Goal: Task Accomplishment & Management: Use online tool/utility

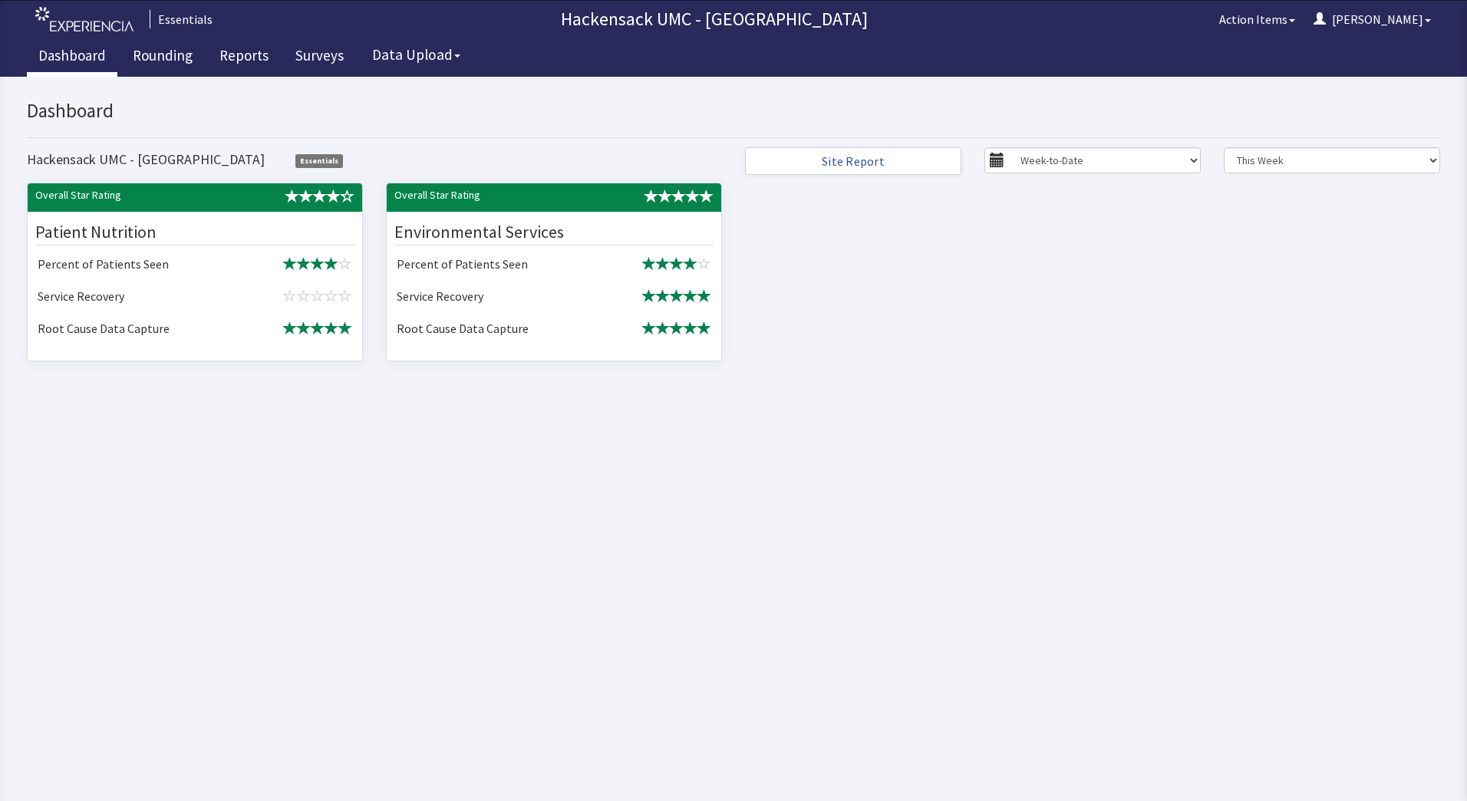
click at [87, 58] on link "Dashboard" at bounding box center [72, 57] width 91 height 38
click at [164, 55] on link "Rounding" at bounding box center [162, 57] width 83 height 38
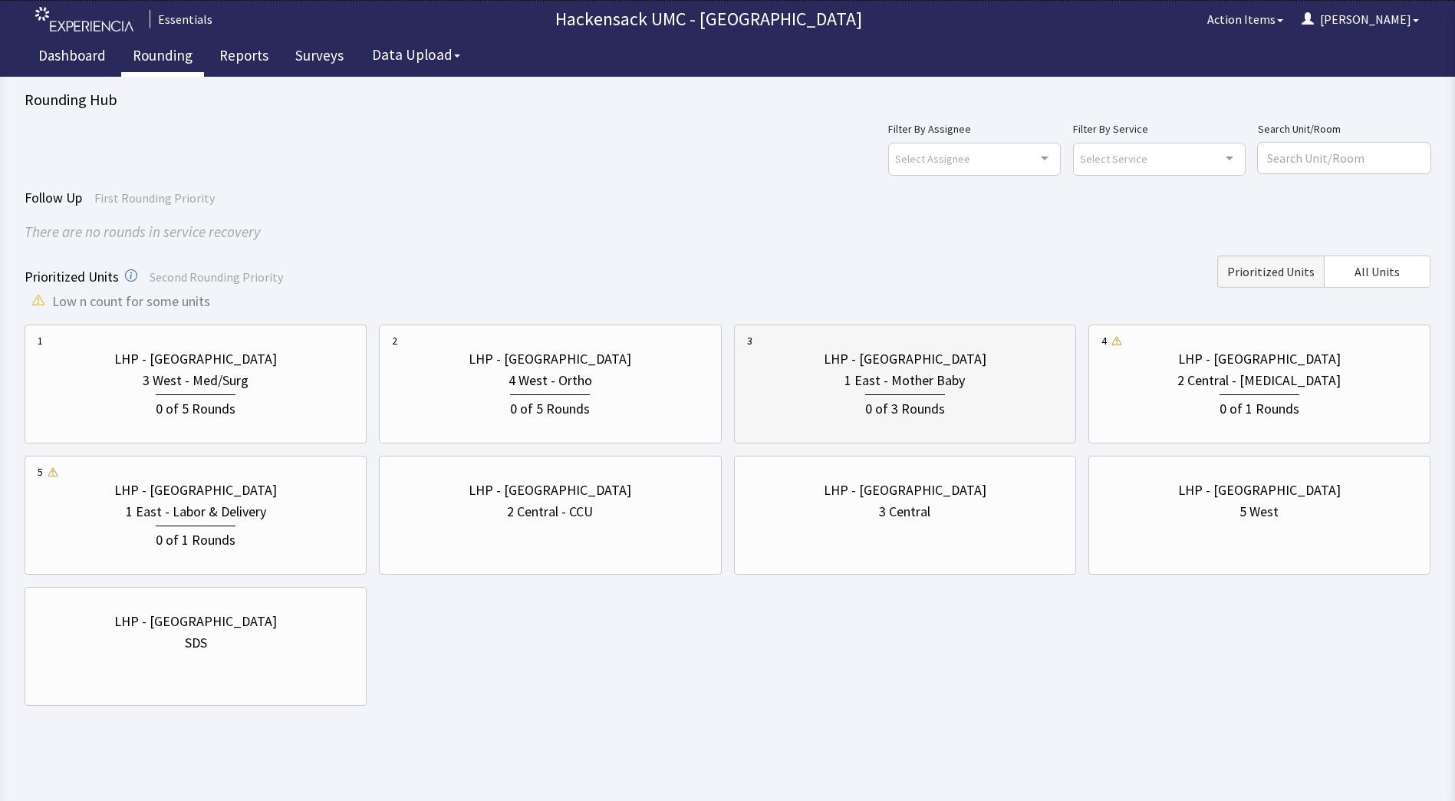
click at [980, 400] on div "0 of 3 Rounds" at bounding box center [905, 405] width 316 height 28
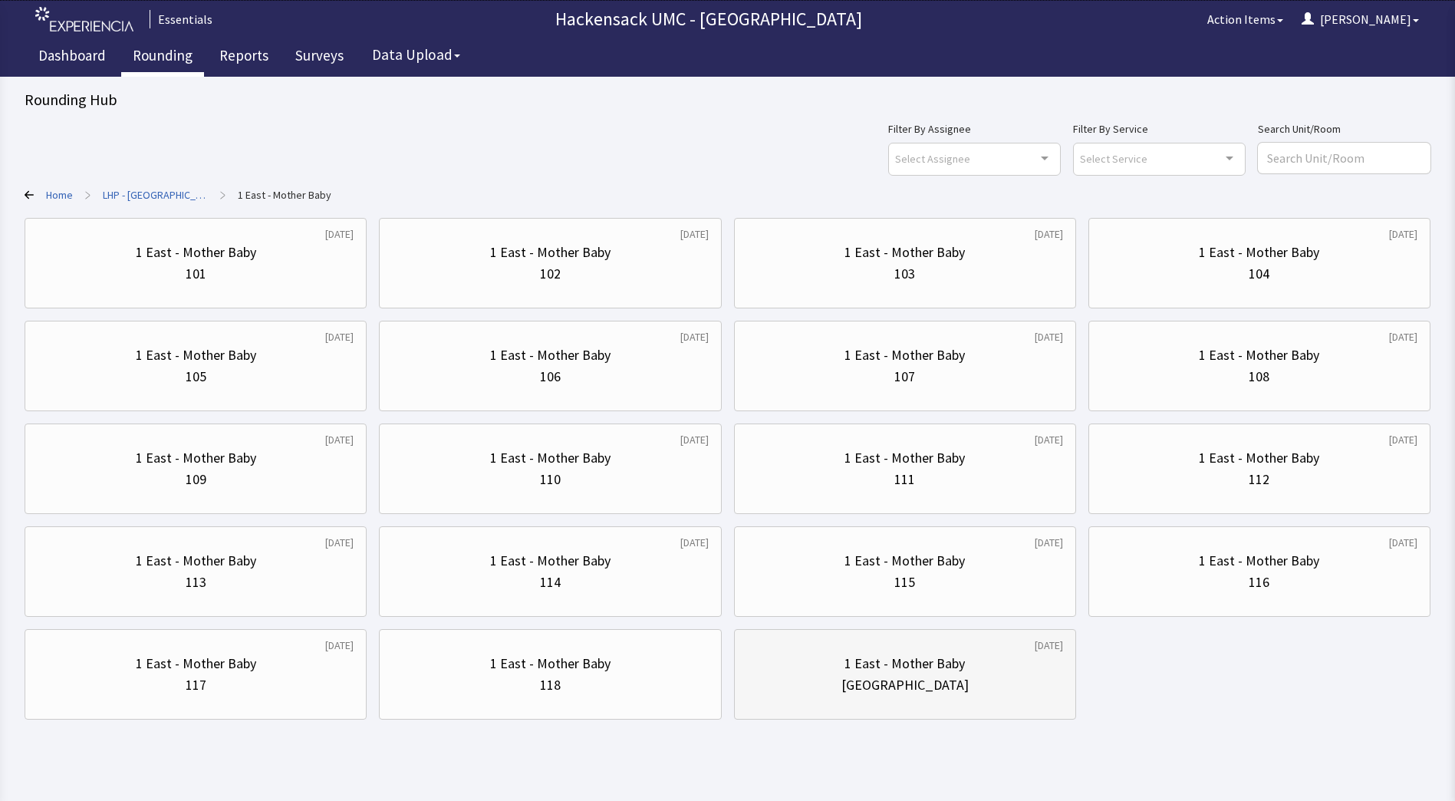
click at [925, 683] on div "[GEOGRAPHIC_DATA]" at bounding box center [905, 684] width 127 height 21
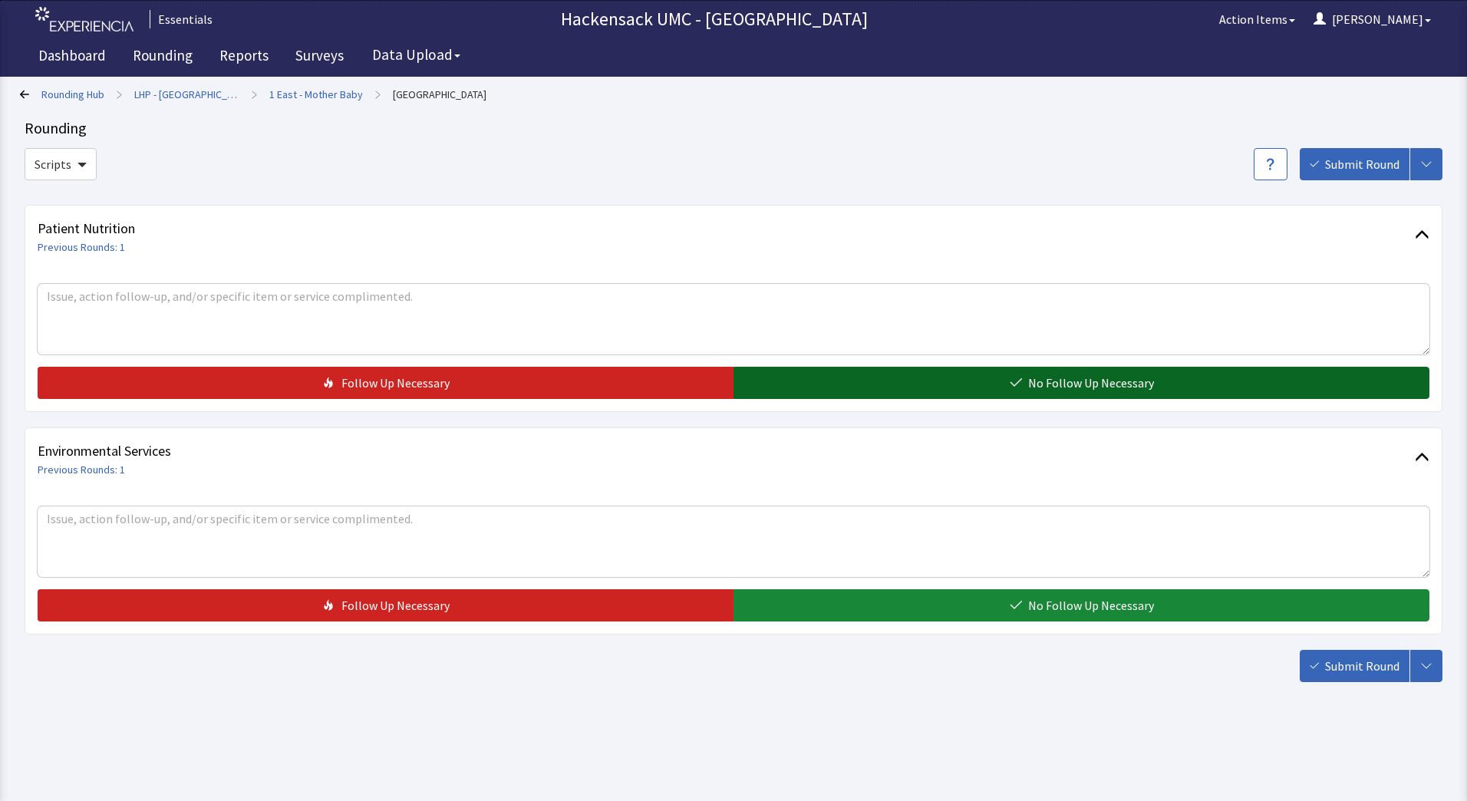
click at [865, 374] on button "No Follow Up Necessary" at bounding box center [1081, 383] width 696 height 32
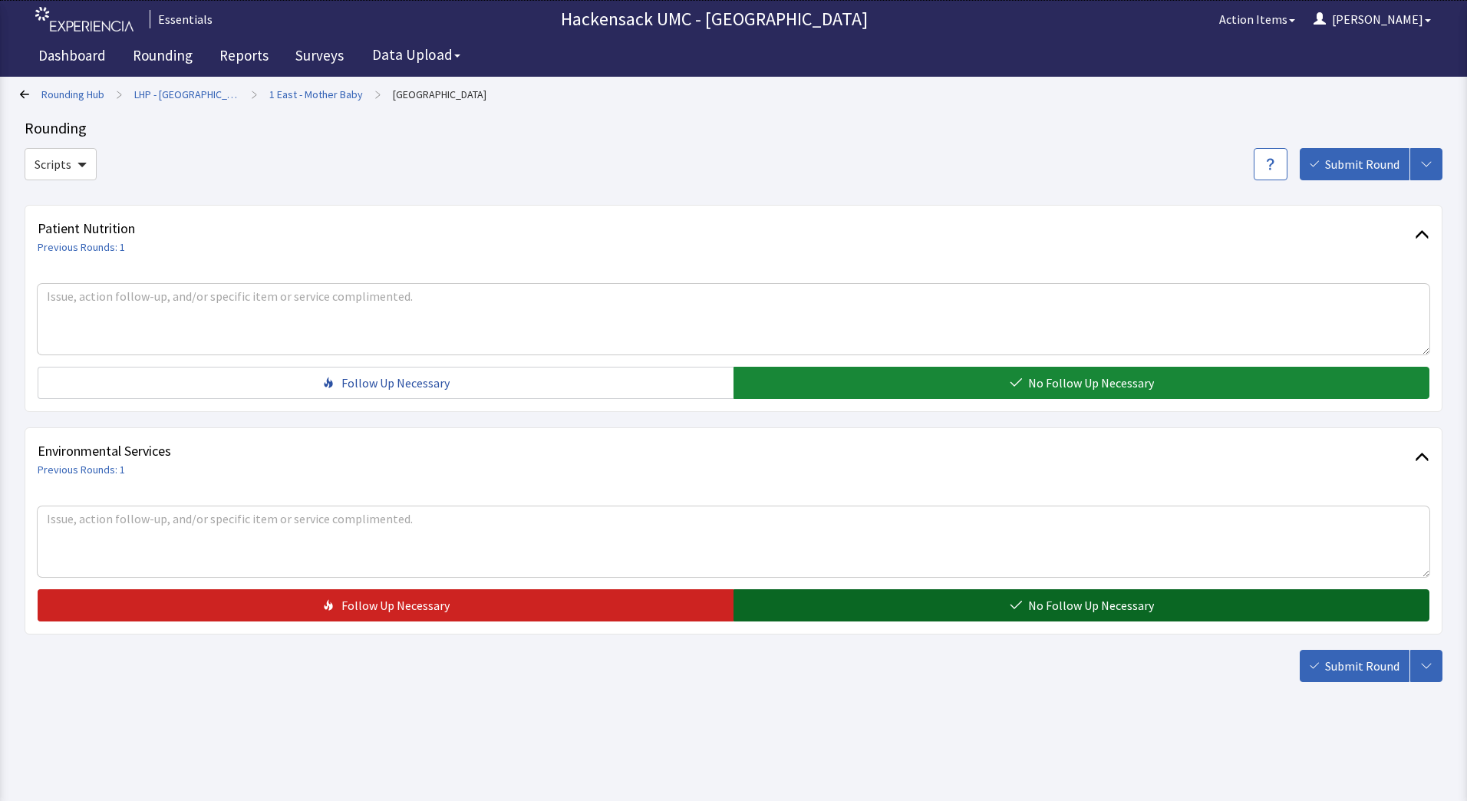
click at [888, 611] on button "No Follow Up Necessary" at bounding box center [1081, 605] width 696 height 32
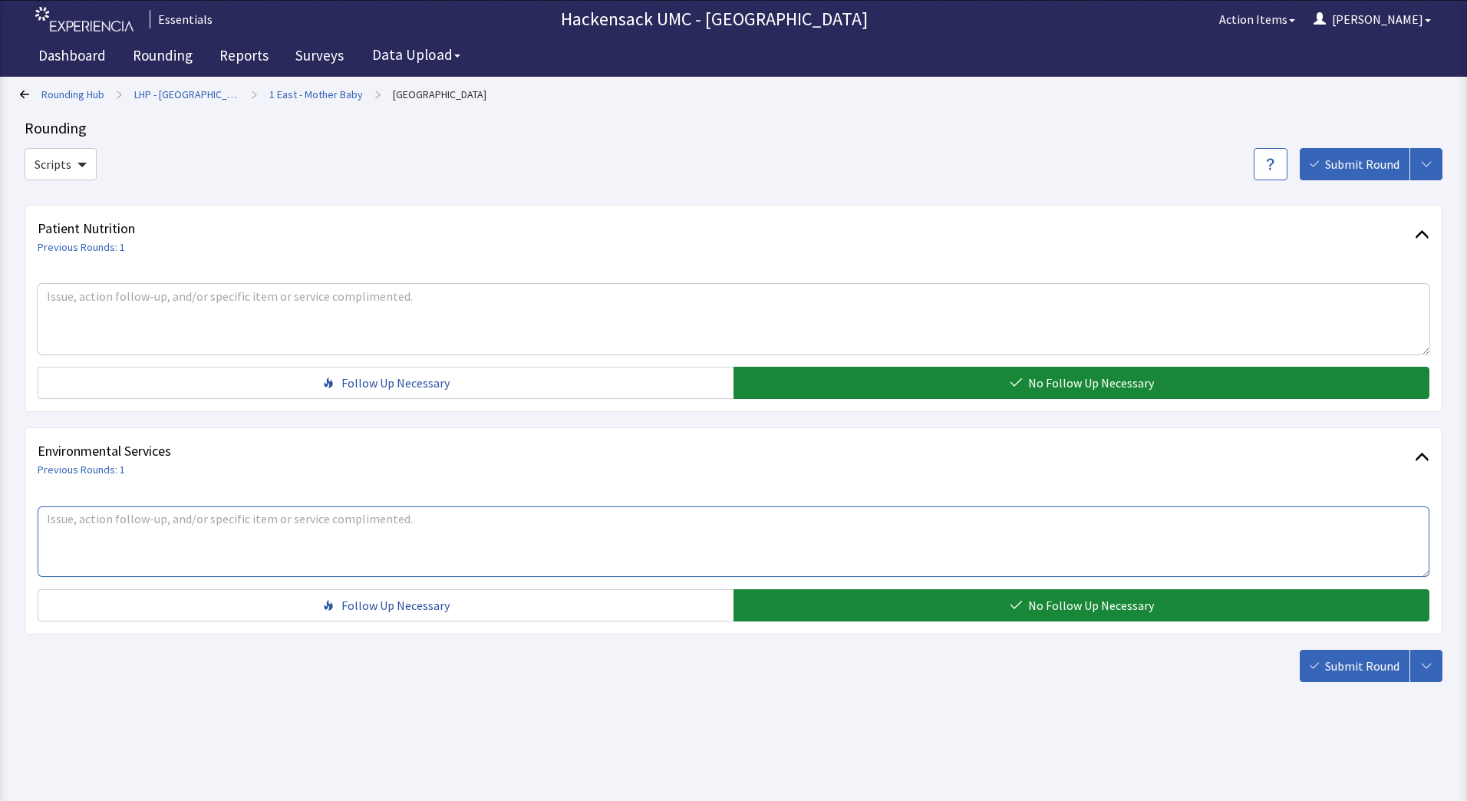
click at [377, 515] on textarea at bounding box center [734, 541] width 1392 height 71
type textarea "Marie - Only 2 discharges today."
click at [1336, 673] on span "Submit Round" at bounding box center [1362, 666] width 74 height 18
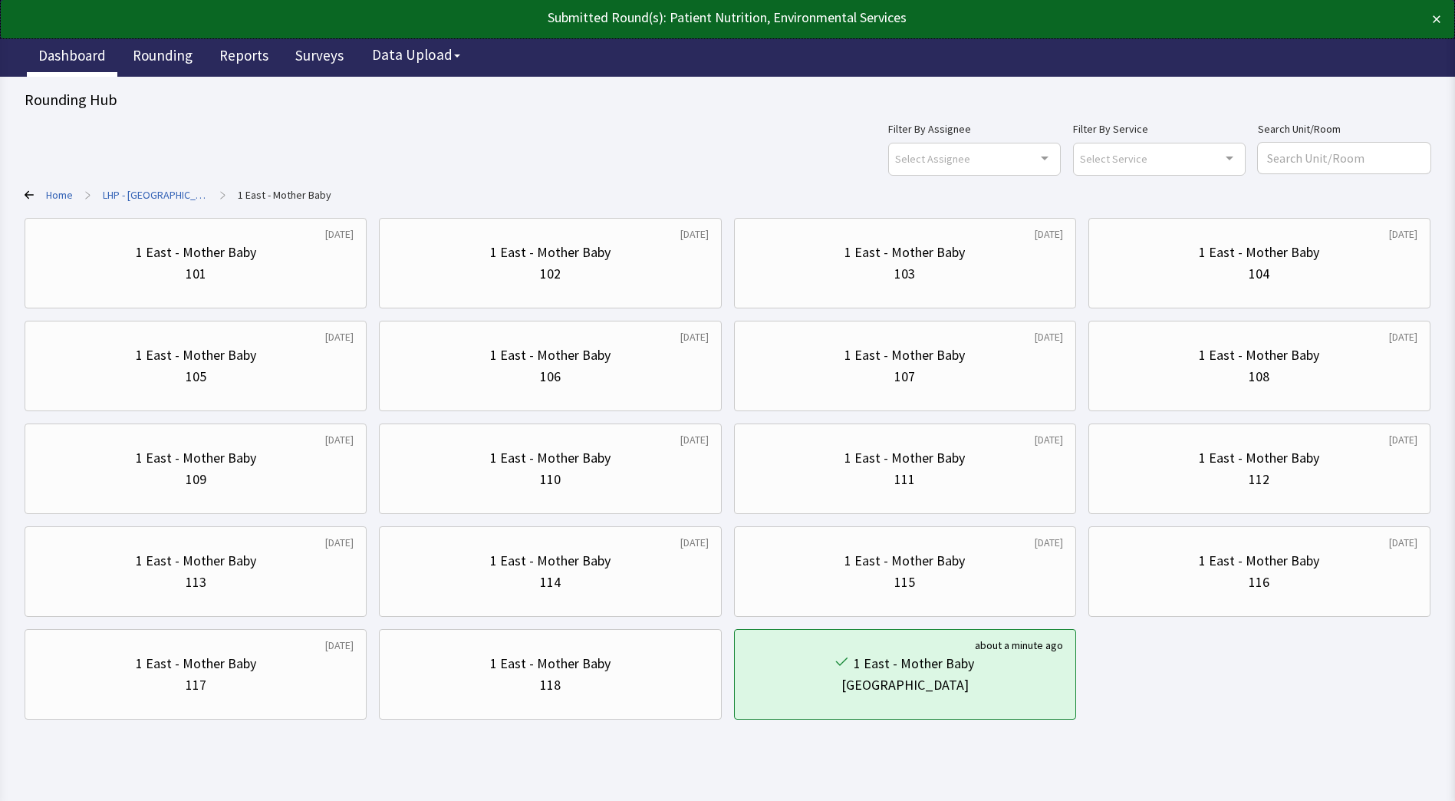
click at [64, 58] on link "Dashboard" at bounding box center [72, 57] width 91 height 38
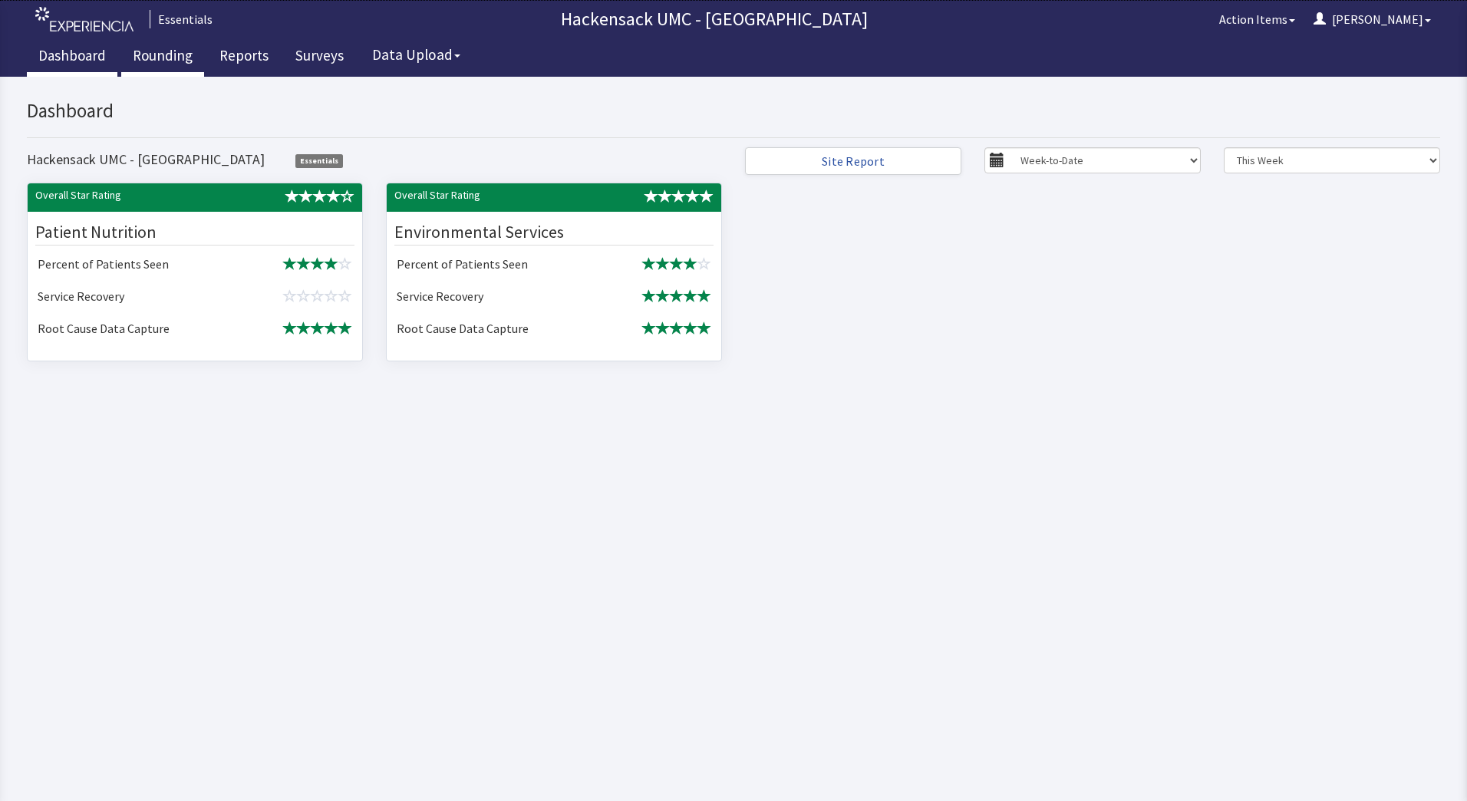
click at [172, 51] on link "Rounding" at bounding box center [162, 57] width 83 height 38
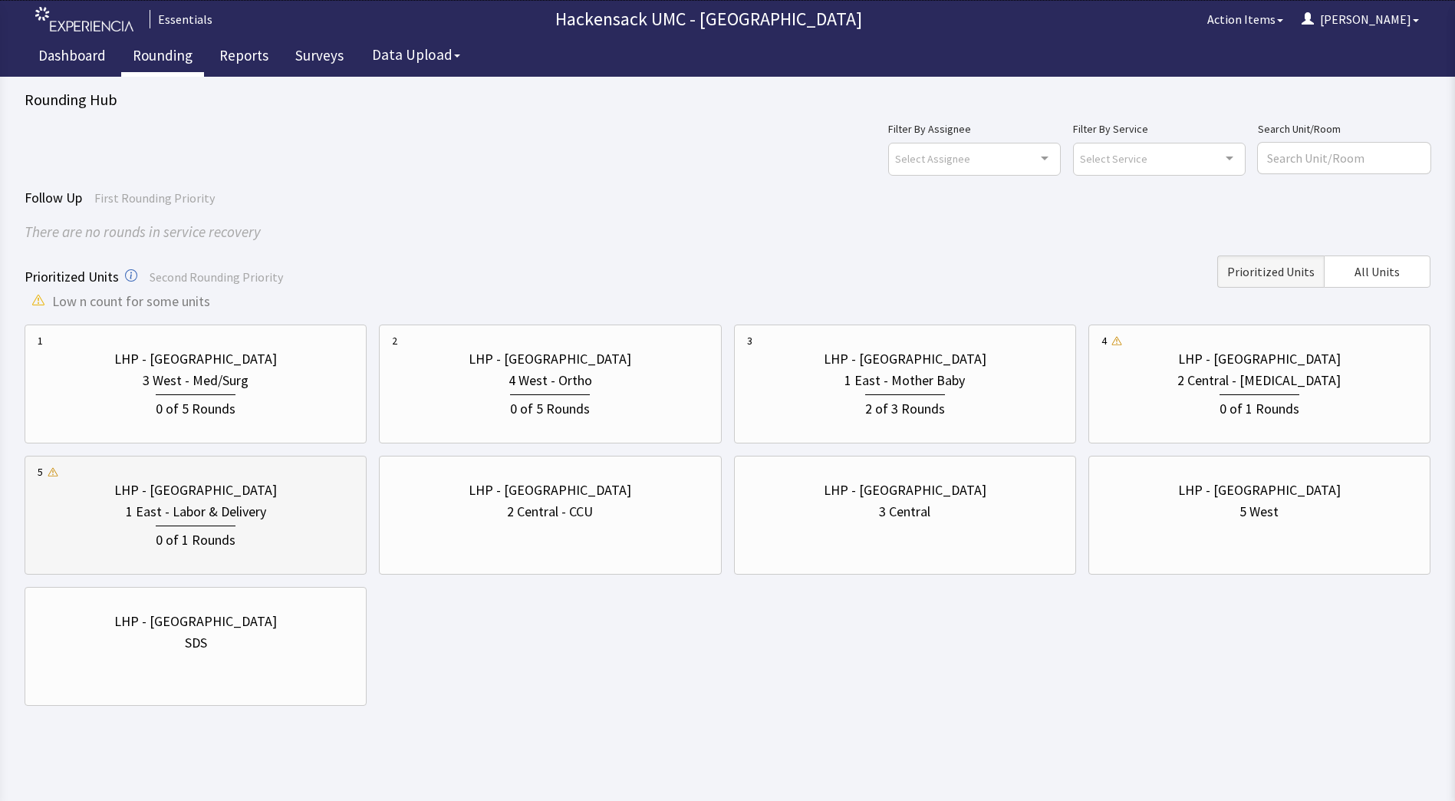
click at [272, 512] on div "1 East - Labor & Delivery" at bounding box center [196, 511] width 316 height 21
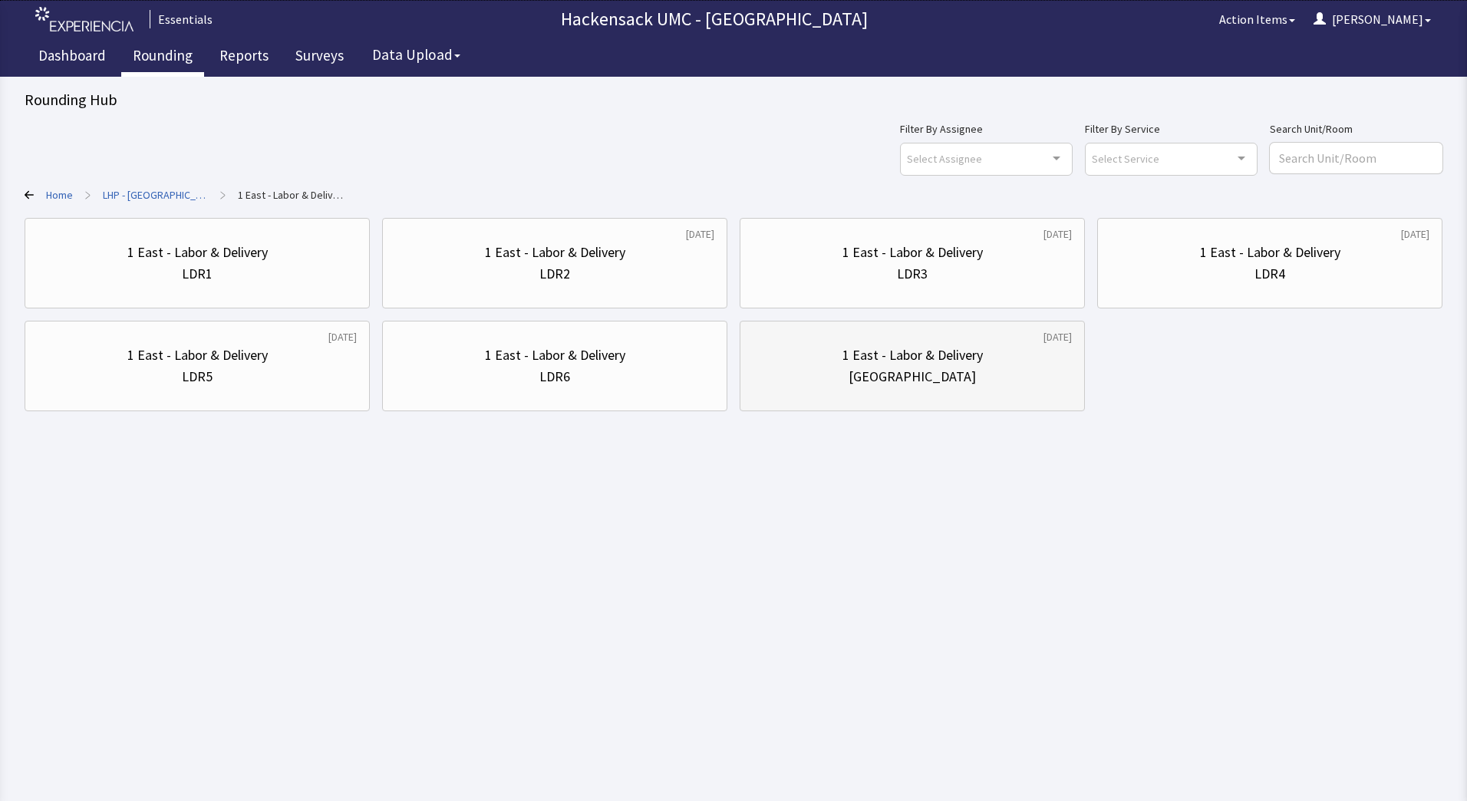
click at [970, 371] on div "[GEOGRAPHIC_DATA]" at bounding box center [912, 376] width 319 height 21
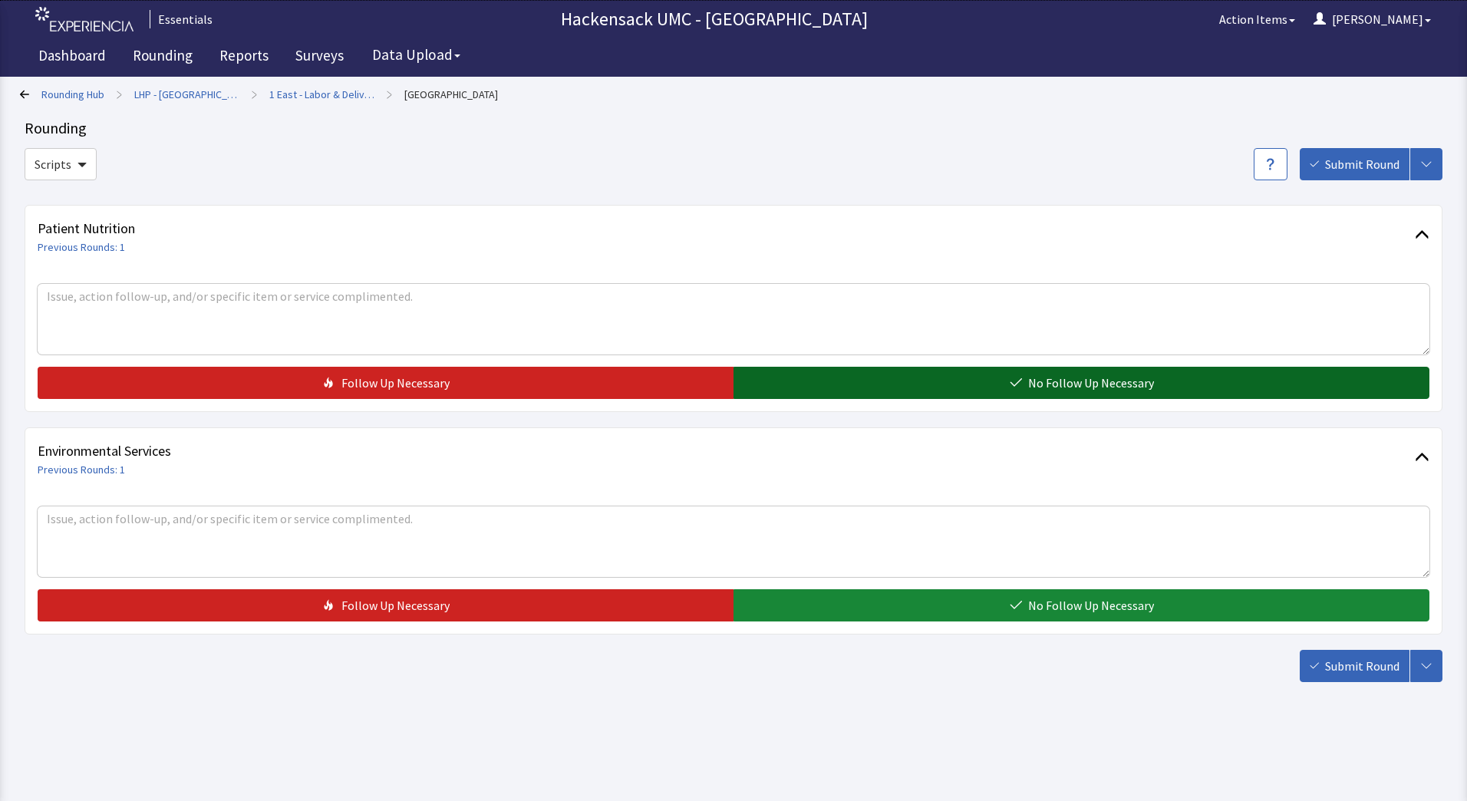
click at [947, 373] on button "No Follow Up Necessary" at bounding box center [1081, 383] width 696 height 32
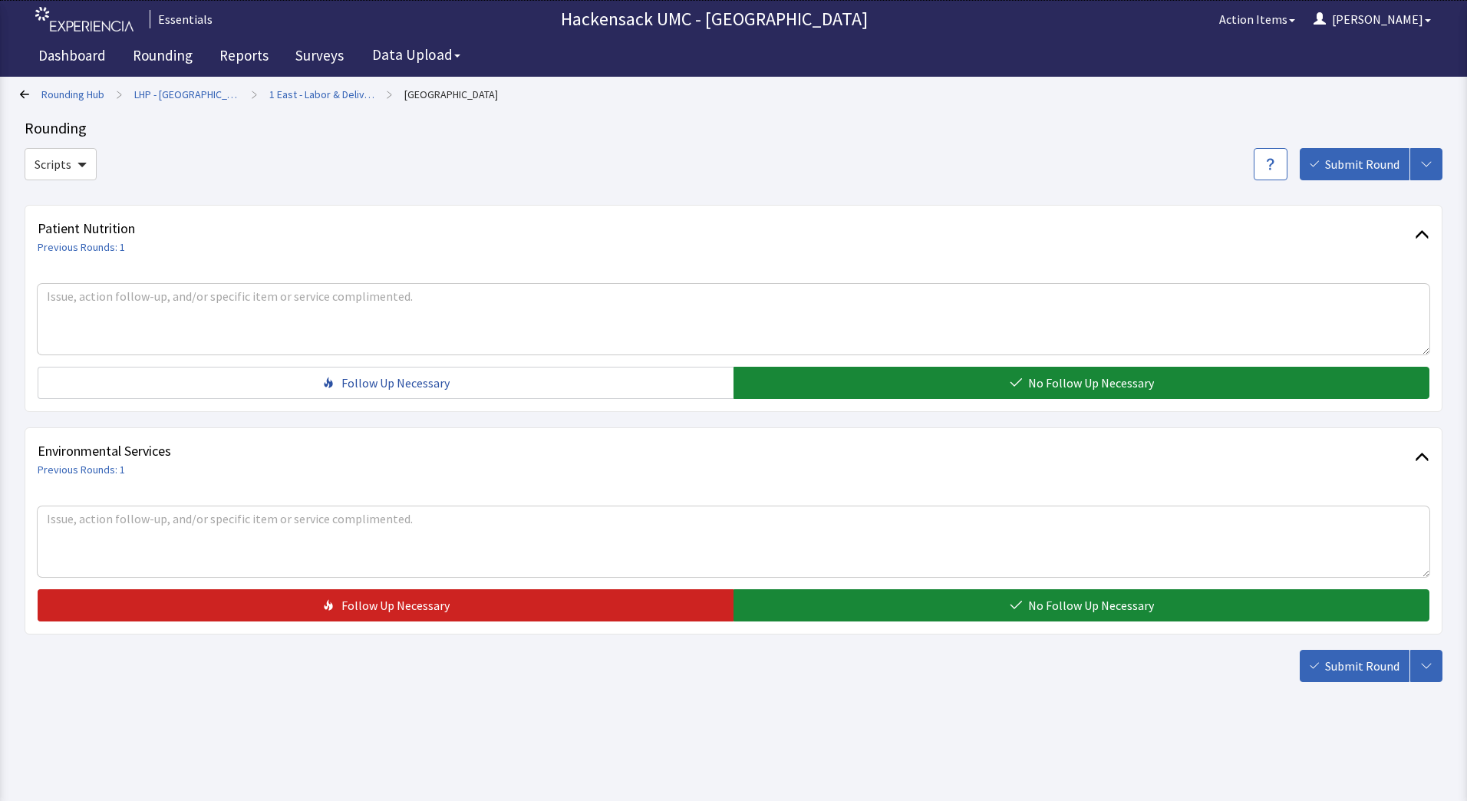
click at [898, 623] on div "Environmental Services Previous Rounds: 1 Follow Up Necessary No Follow Up Nece…" at bounding box center [734, 530] width 1418 height 207
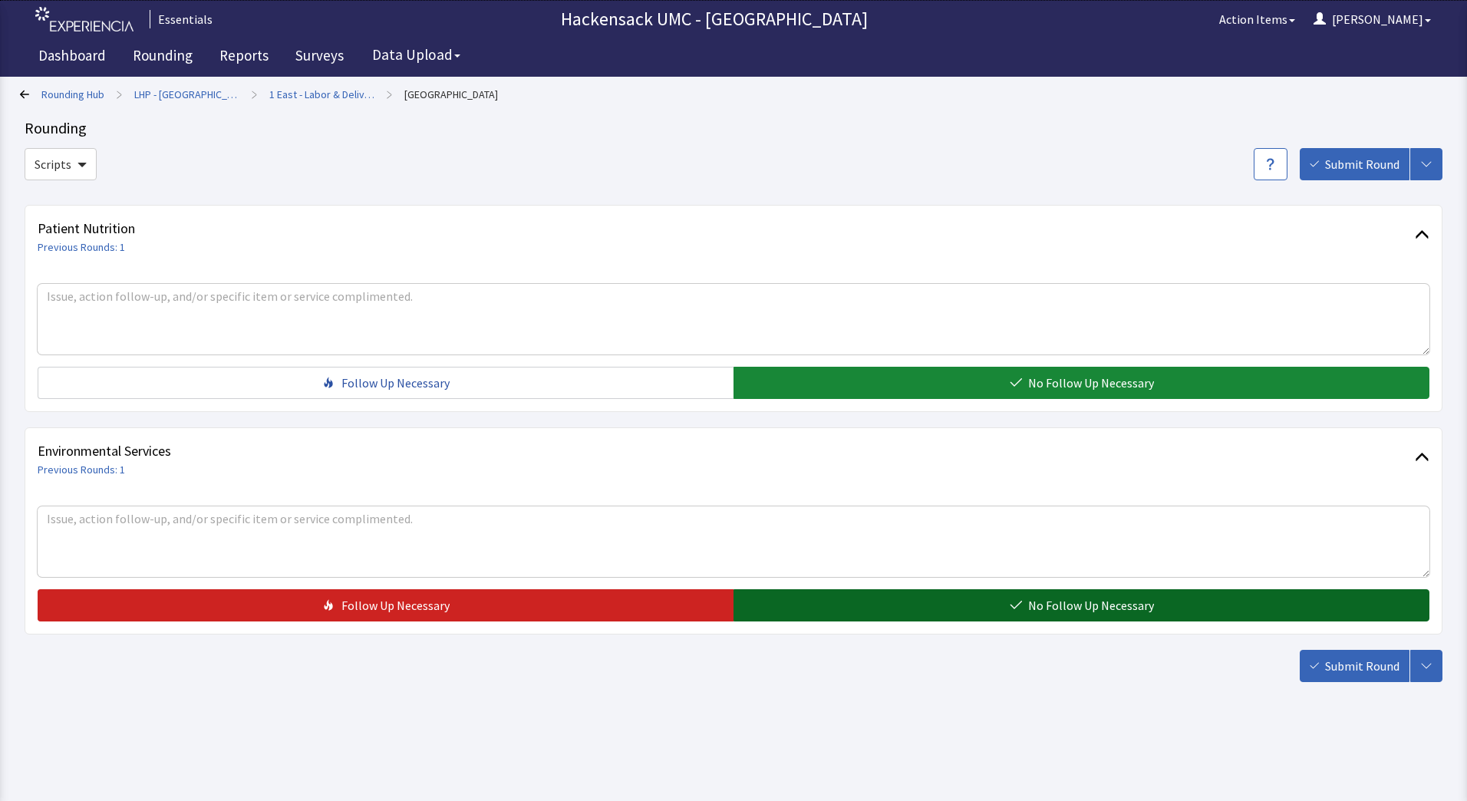
click at [831, 607] on button "No Follow Up Necessary" at bounding box center [1081, 605] width 696 height 32
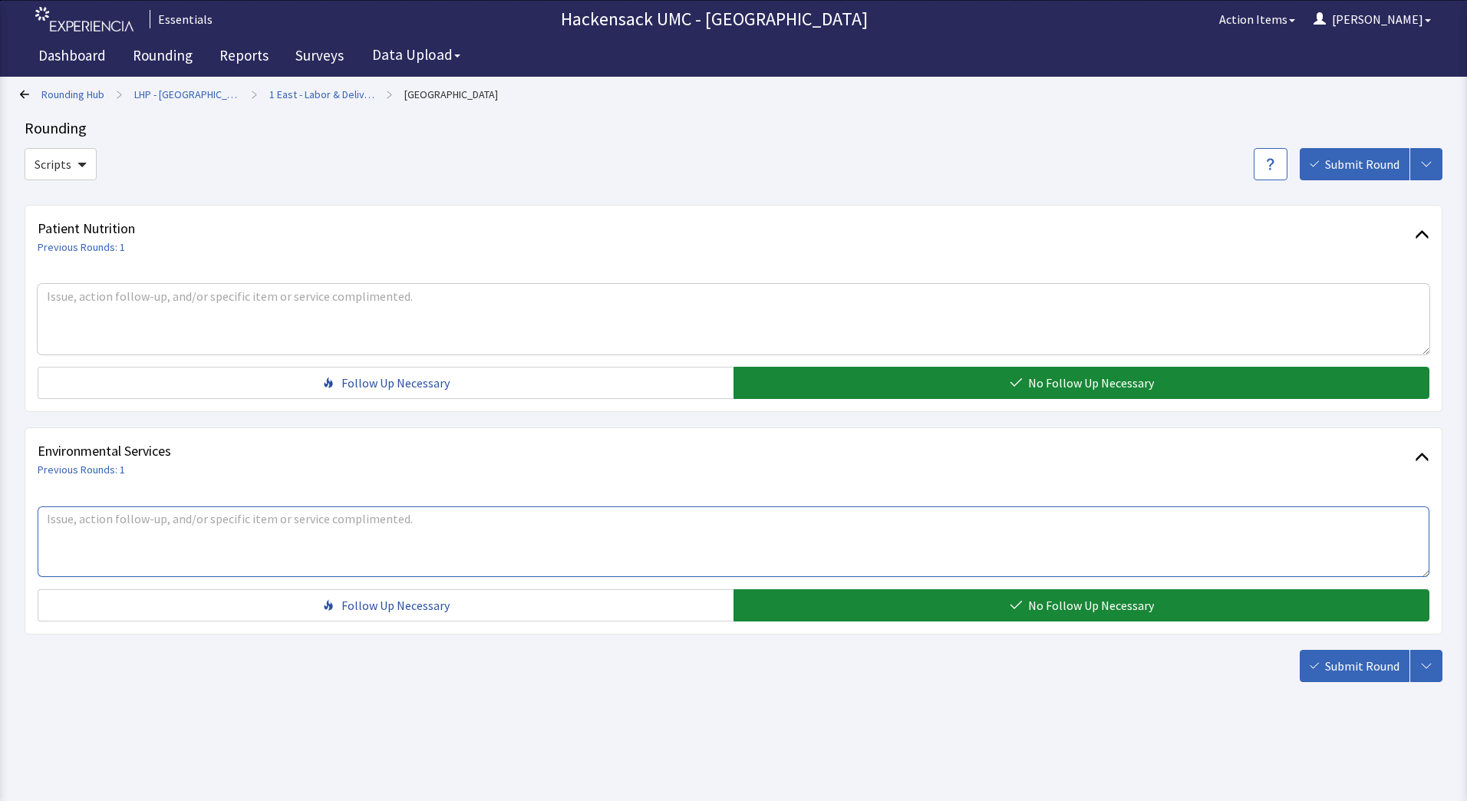
click at [364, 558] on textarea at bounding box center [734, 541] width 1392 height 71
type textarea "June - have 1 c-section at 730am and 1 induction sometime today. Two more expec…"
click at [1334, 670] on span "Submit Round" at bounding box center [1362, 666] width 74 height 18
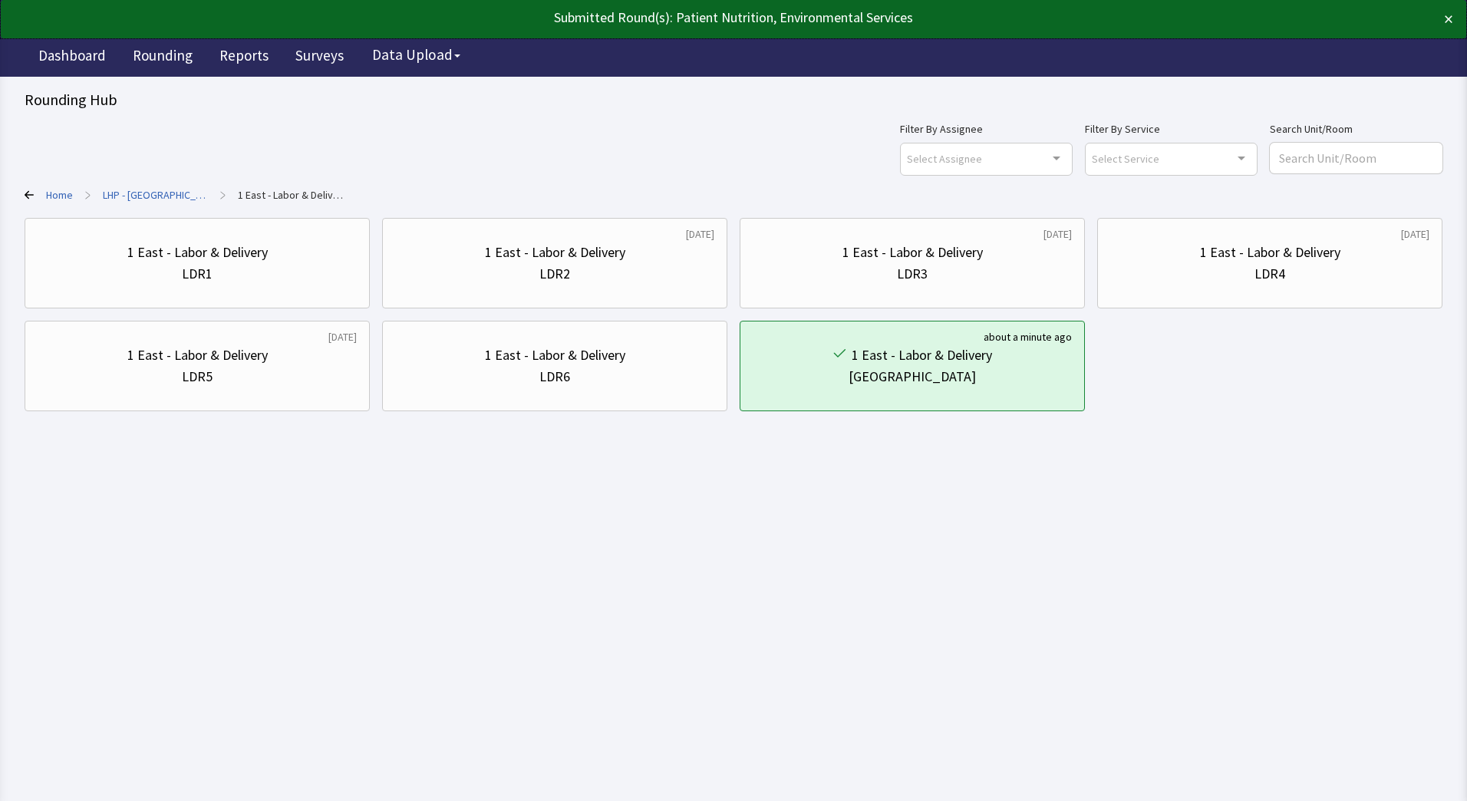
click at [135, 196] on link "LHP - [GEOGRAPHIC_DATA]" at bounding box center [155, 194] width 105 height 15
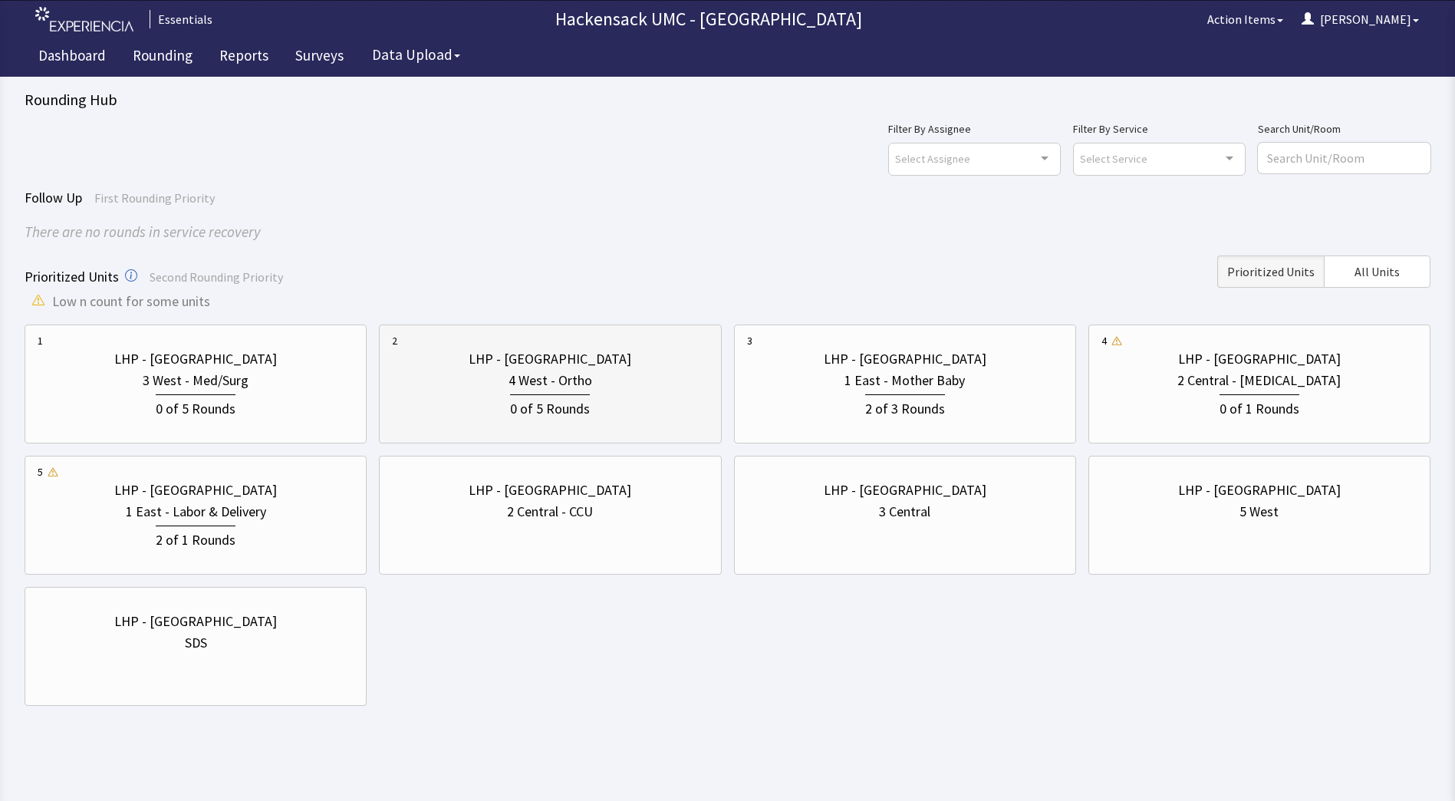
click at [605, 378] on div "4 West - Ortho" at bounding box center [550, 380] width 316 height 21
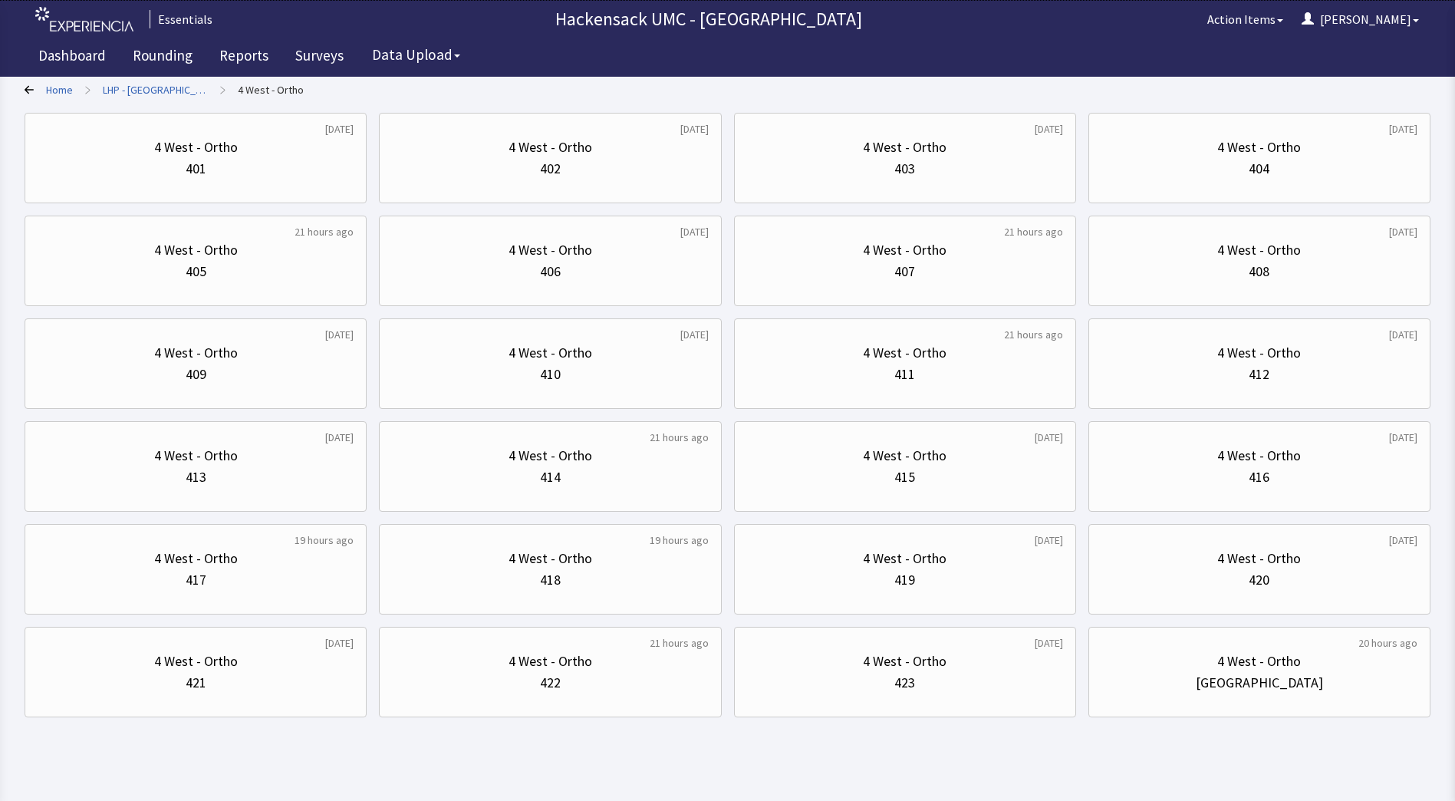
scroll to position [123, 0]
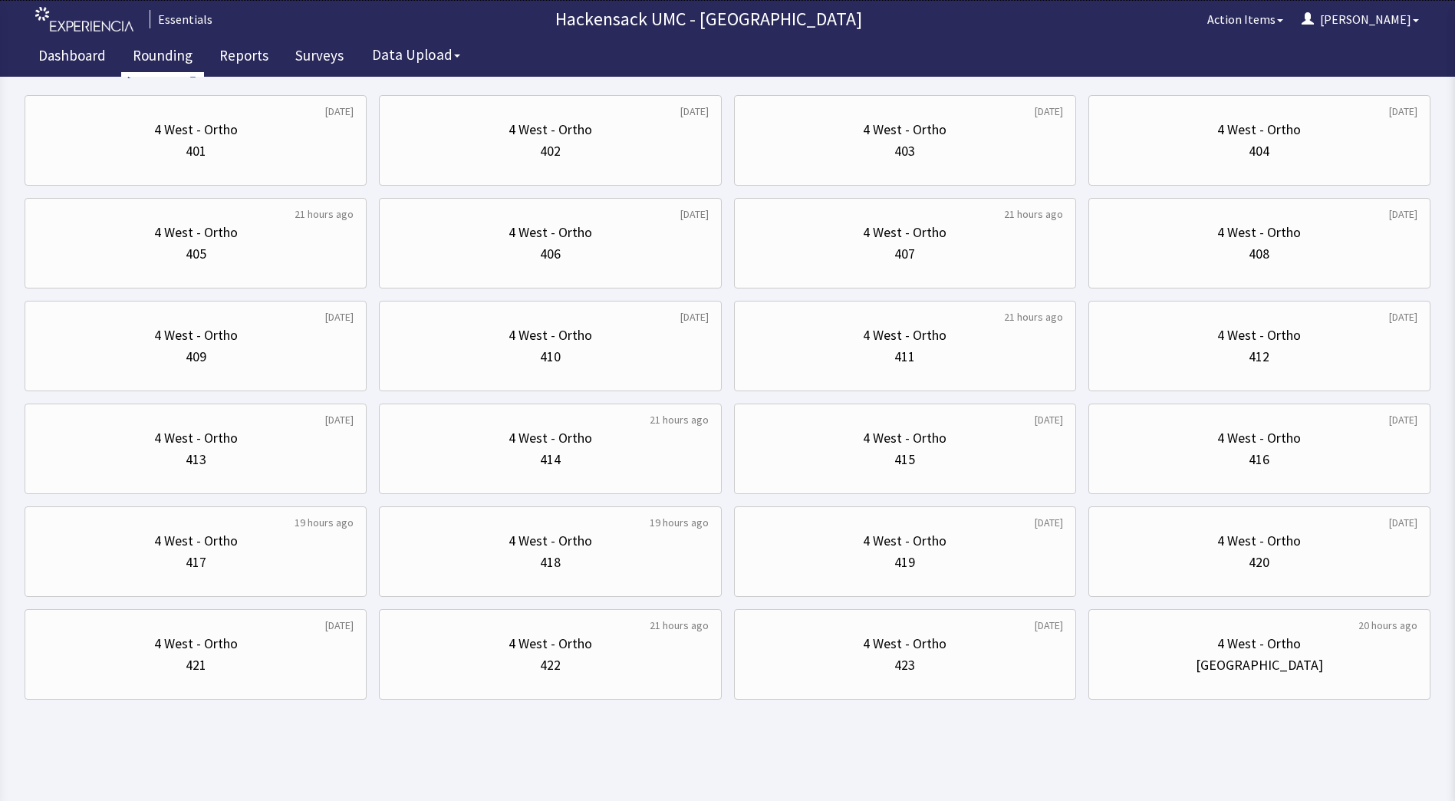
click at [152, 53] on link "Rounding" at bounding box center [162, 57] width 83 height 38
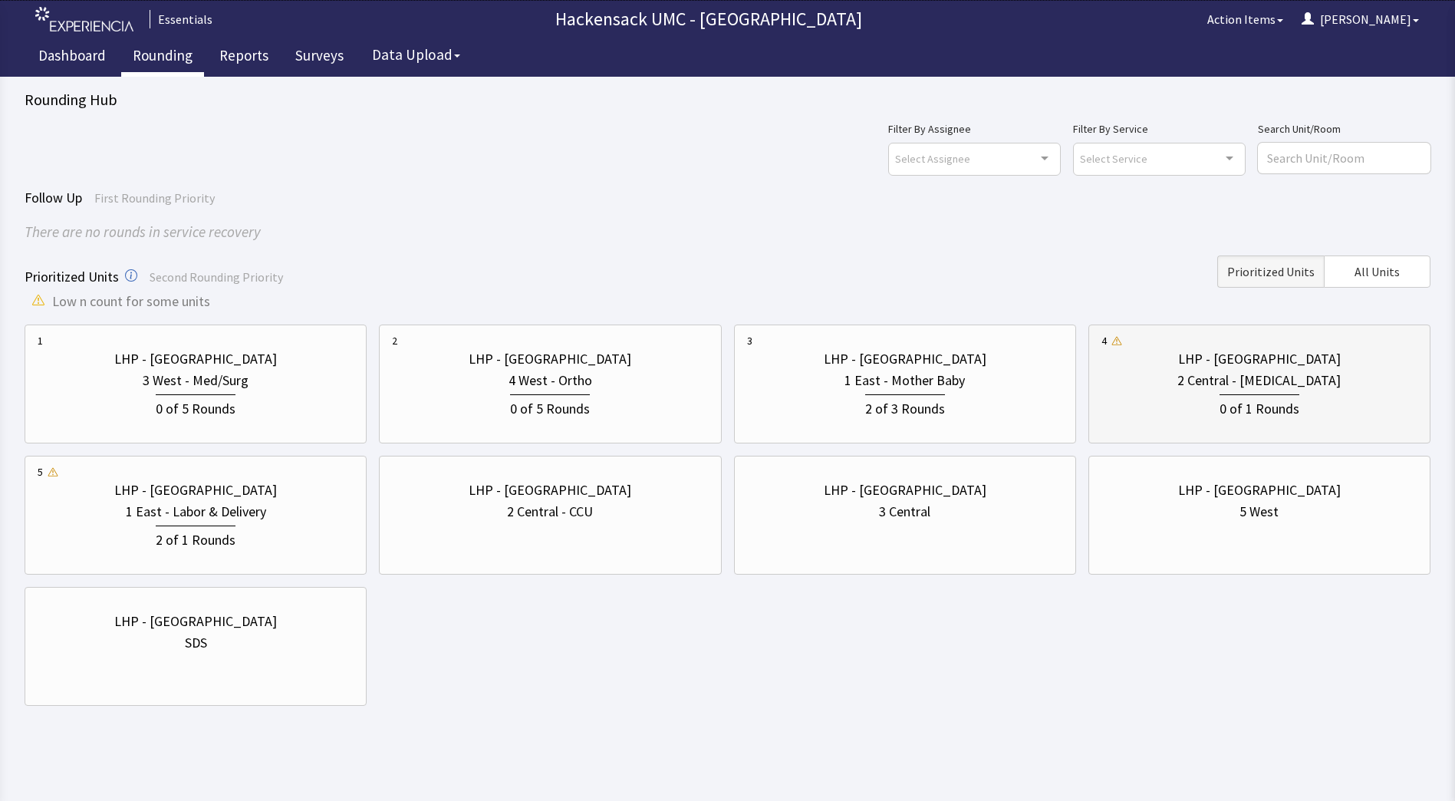
click at [1190, 391] on div "0 of 1 Rounds" at bounding box center [1260, 405] width 316 height 28
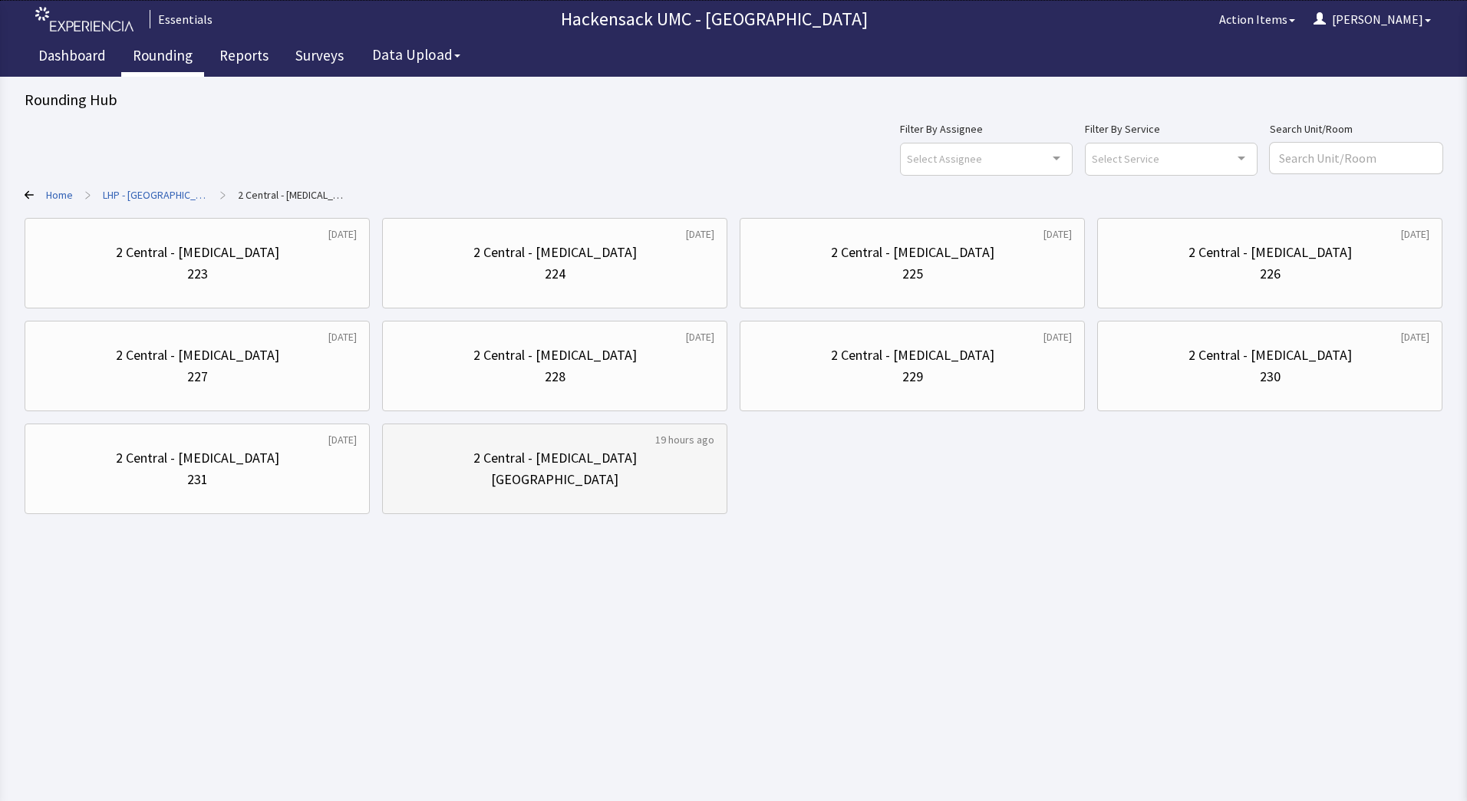
click at [601, 459] on div "2 Central - [MEDICAL_DATA]" at bounding box center [554, 457] width 319 height 21
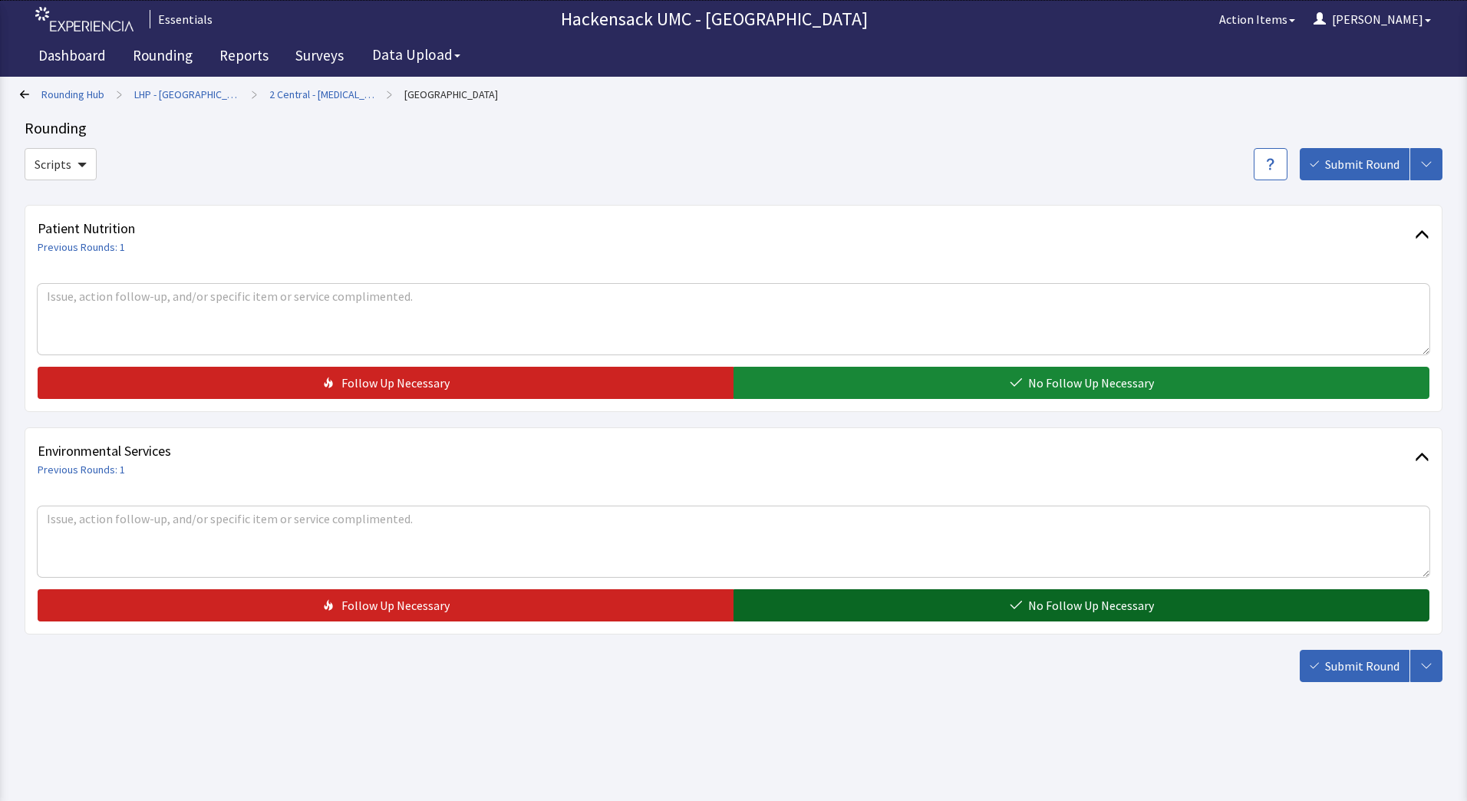
click at [1016, 597] on button "No Follow Up Necessary" at bounding box center [1081, 605] width 696 height 32
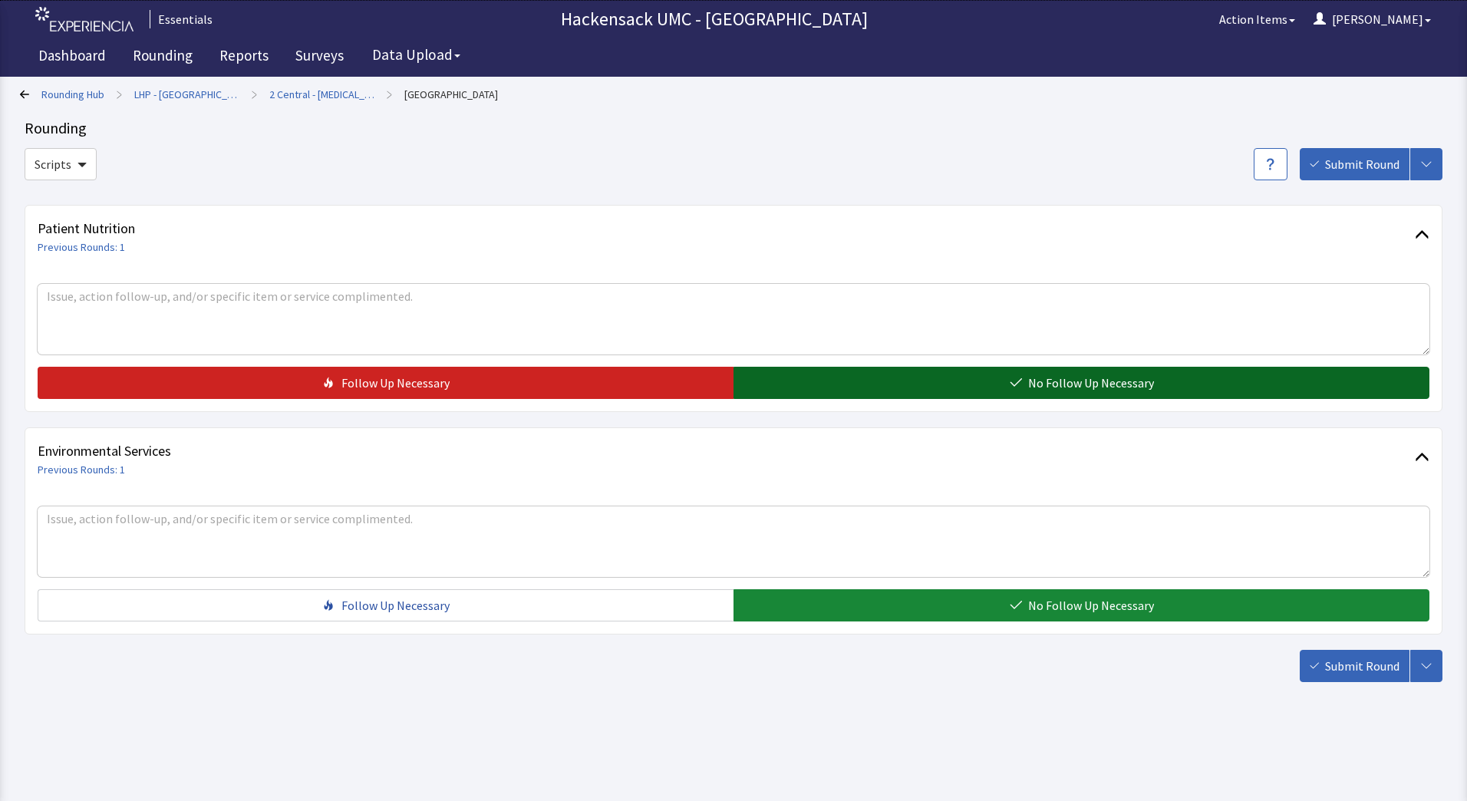
click at [1095, 388] on span "No Follow Up Necessary" at bounding box center [1091, 383] width 126 height 18
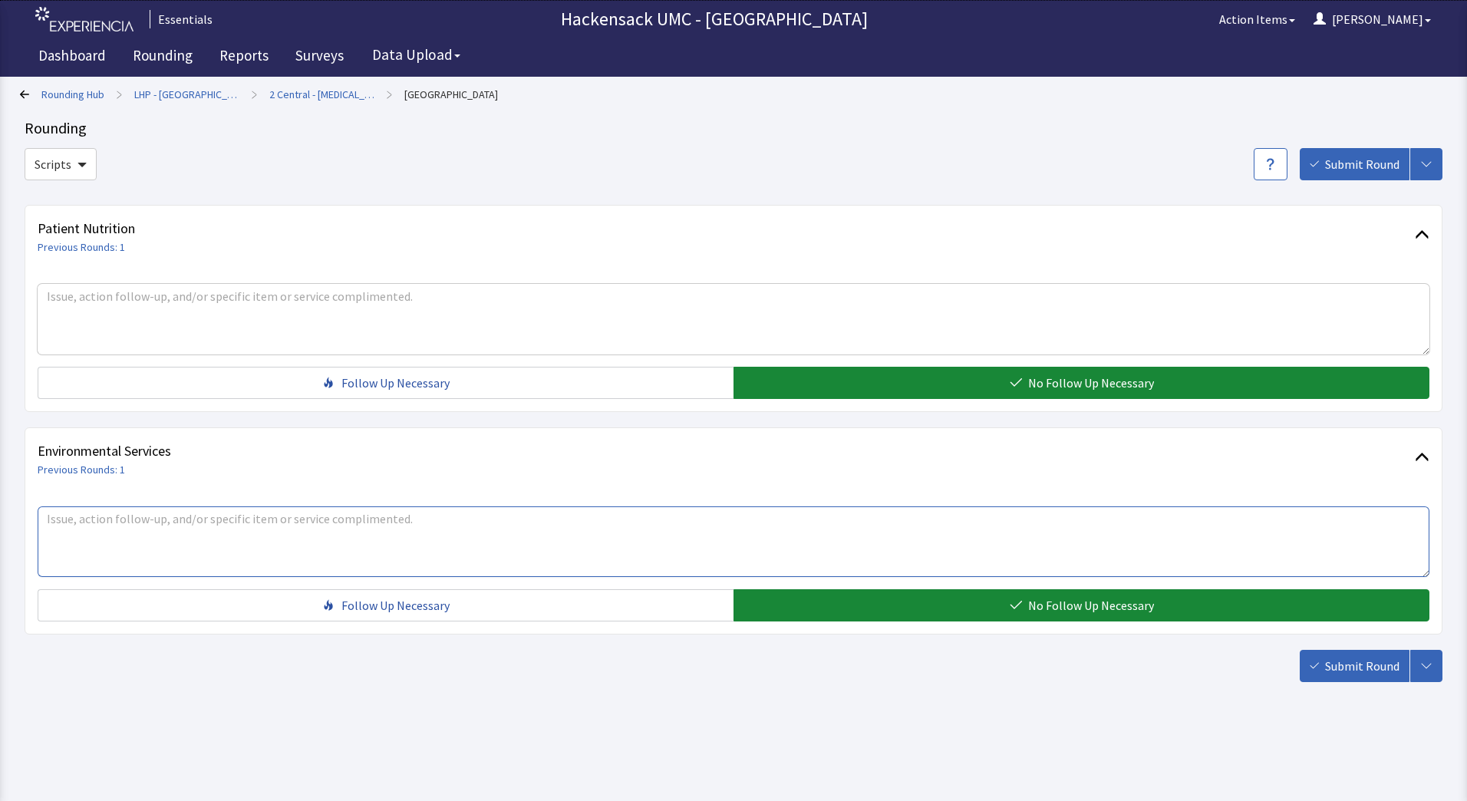
click at [328, 534] on textarea at bounding box center [734, 541] width 1392 height 71
type textarea "Staff concerned about strong burning odor on the unit. Called security let them…"
click at [1349, 664] on span "Submit Round" at bounding box center [1362, 666] width 74 height 18
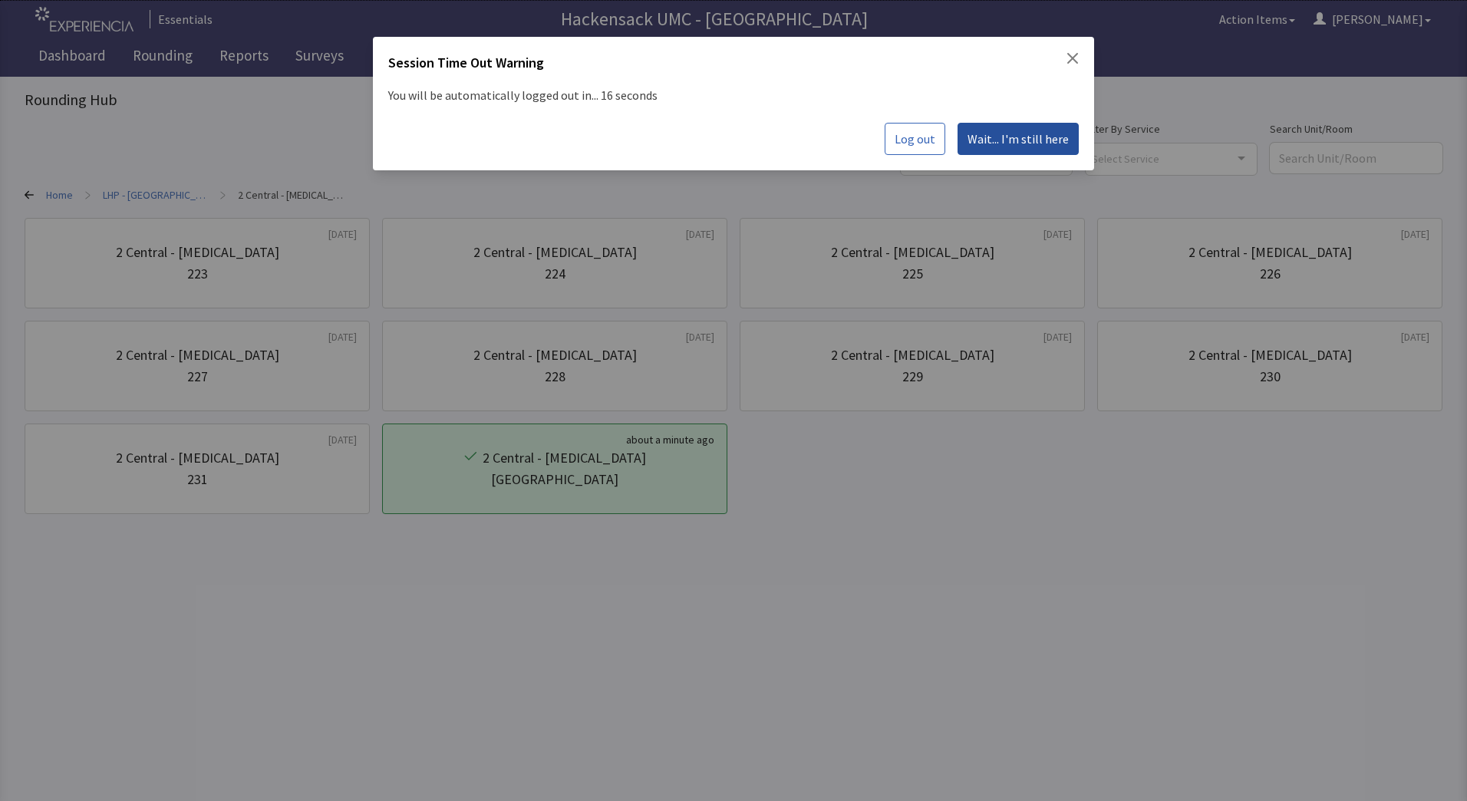
click at [1013, 135] on span "Wait... I'm still here" at bounding box center [1017, 139] width 101 height 18
